Goal: Browse casually

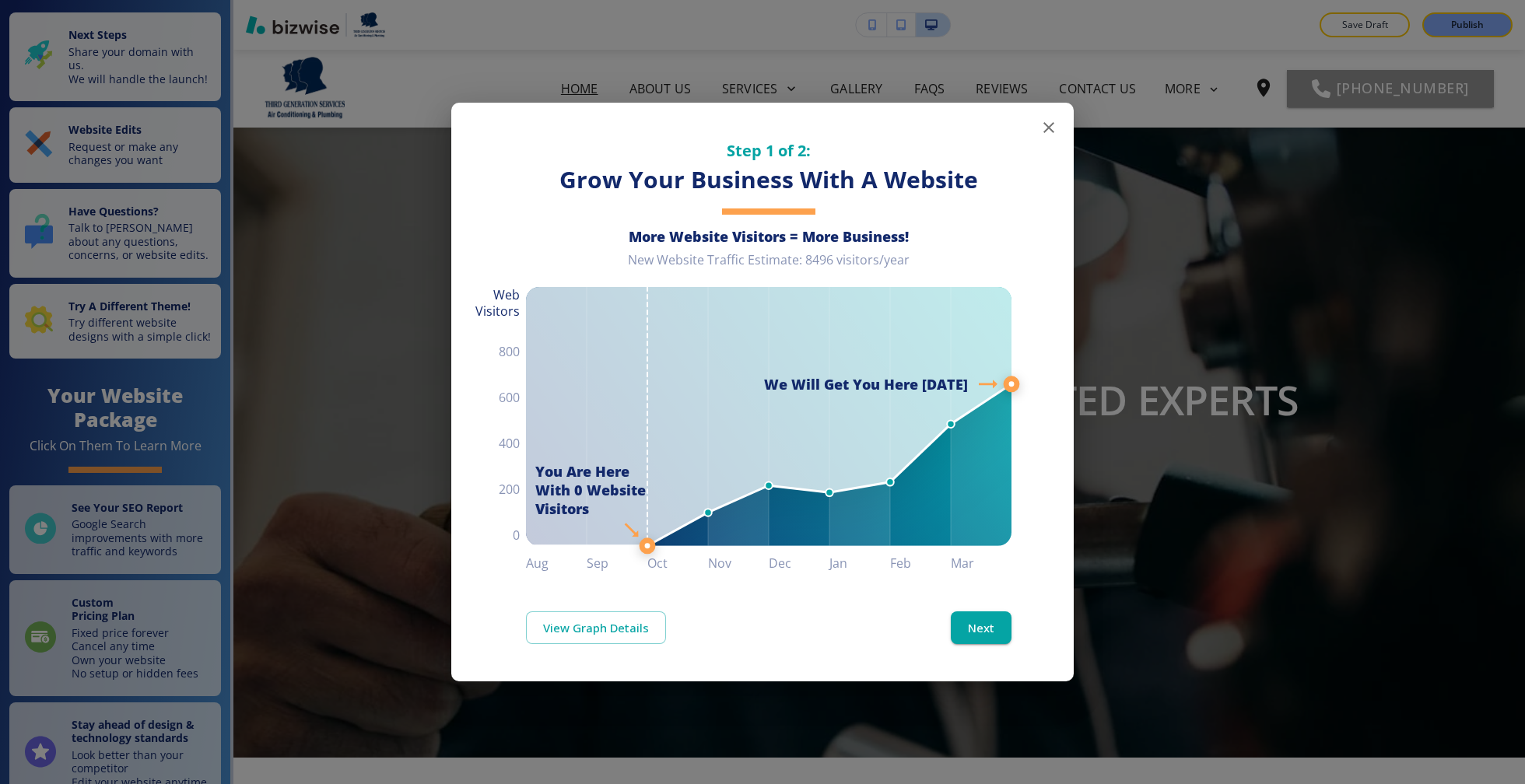
click at [1053, 126] on icon "button" at bounding box center [1049, 128] width 19 height 19
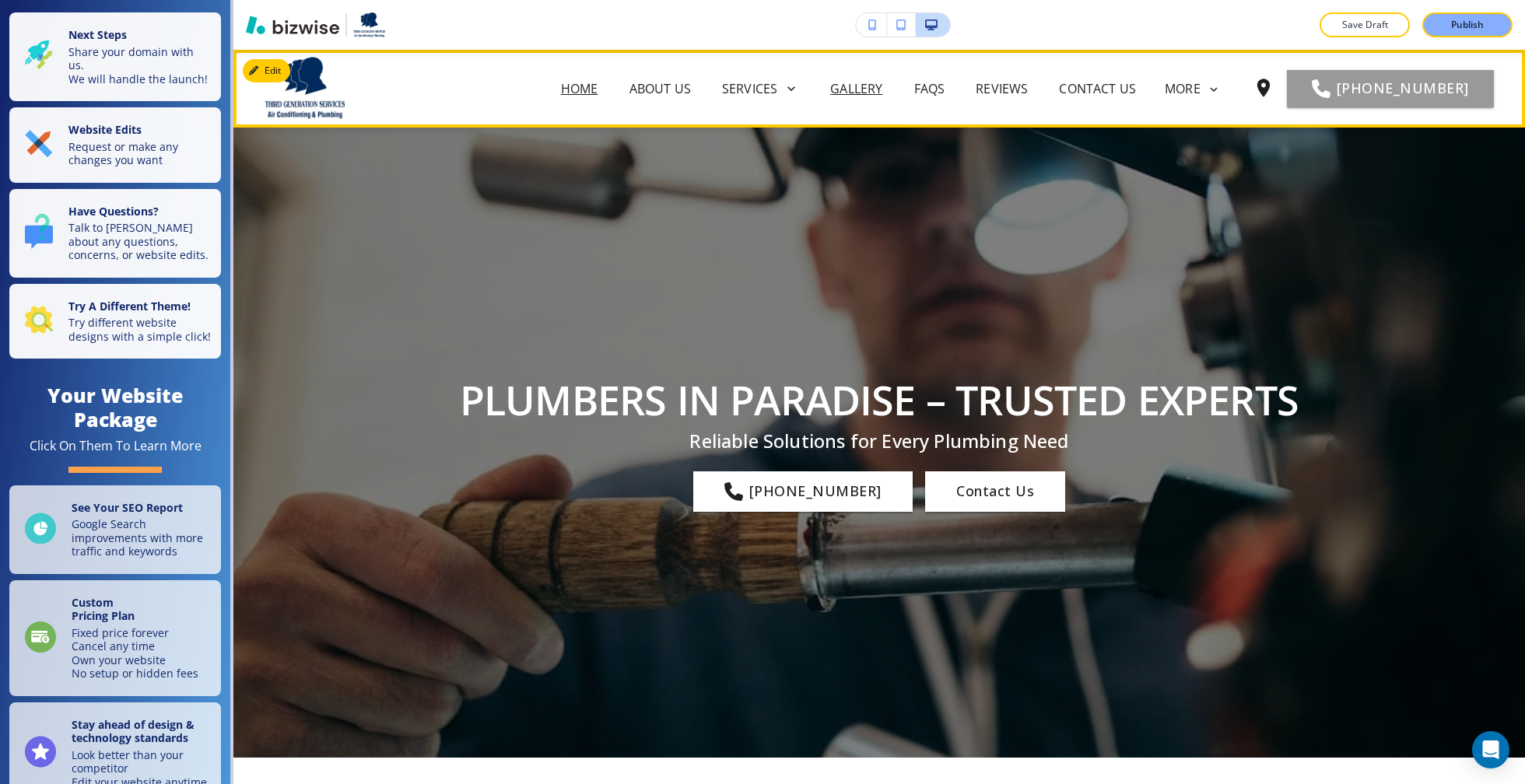
click at [882, 87] on p "GALLERY" at bounding box center [856, 89] width 52 height 19
